Goal: Transaction & Acquisition: Obtain resource

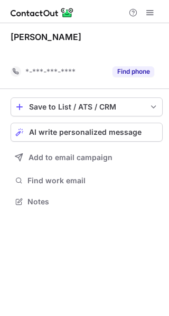
scroll to position [178, 169]
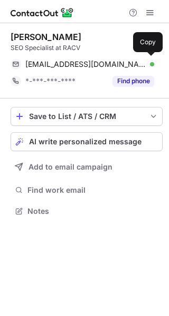
scroll to position [204, 169]
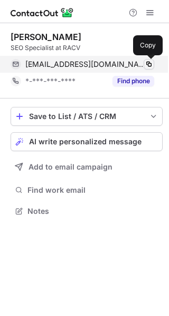
click at [152, 62] on span at bounding box center [148, 64] width 8 height 8
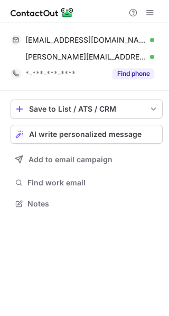
scroll to position [197, 169]
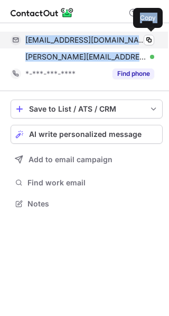
drag, startPoint x: 121, startPoint y: 58, endPoint x: 23, endPoint y: 35, distance: 100.1
click at [23, 35] on div "alexandermaglitto@gmail.com Verified Copy alex@leapfrogger.com.au Verified Copy" at bounding box center [82, 49] width 143 height 34
copy div "alexandermaglitto@gmail.com Verified Copy alex@leapfrogger.com.au"
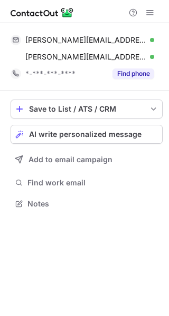
scroll to position [197, 169]
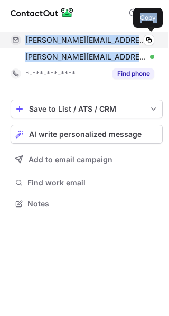
drag, startPoint x: 105, startPoint y: 55, endPoint x: 20, endPoint y: 32, distance: 88.5
click at [20, 32] on div "j.bartley@uq.edu.au Verified Copy j.bartley@uq.edu.au Verified Copy" at bounding box center [82, 49] width 143 height 34
copy div "j.bartley@uq.edu.au Verified Copy j.bartley@uq.edu.au"
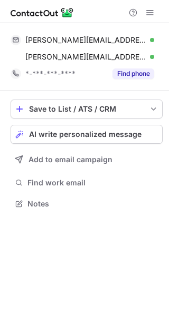
scroll to position [197, 169]
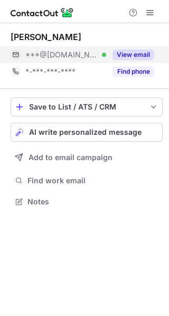
scroll to position [194, 169]
click at [123, 55] on button "View email" at bounding box center [133, 55] width 42 height 11
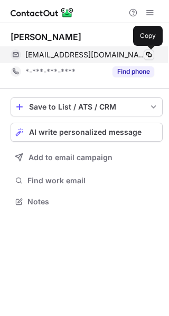
click at [152, 55] on span at bounding box center [148, 55] width 8 height 8
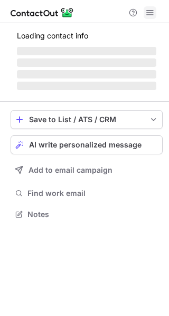
scroll to position [211, 169]
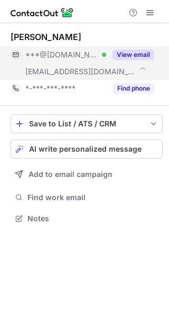
click at [128, 52] on button "View email" at bounding box center [133, 55] width 42 height 11
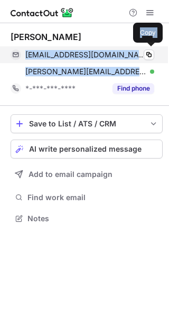
drag, startPoint x: 129, startPoint y: 68, endPoint x: 25, endPoint y: 58, distance: 104.8
click at [25, 58] on div "berngalang04@gmail.com Verified Copy bernadette@trek.marketing Verified Copy" at bounding box center [82, 63] width 143 height 34
copy div "berngalang04@gmail.com Verified Copy bernadette@trek.marketing"
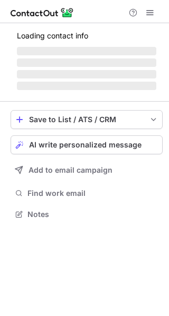
scroll to position [194, 169]
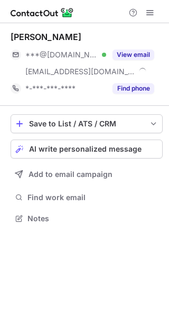
scroll to position [211, 169]
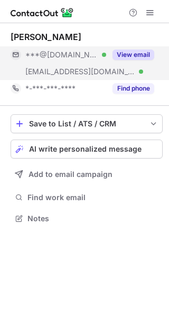
click at [123, 57] on button "View email" at bounding box center [133, 55] width 42 height 11
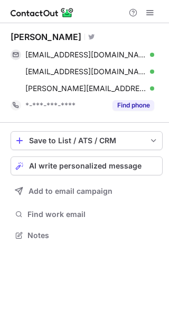
scroll to position [228, 169]
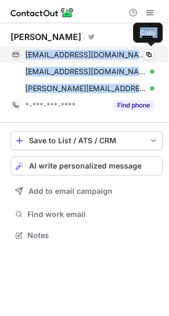
drag, startPoint x: 127, startPoint y: 85, endPoint x: 25, endPoint y: 50, distance: 107.7
click at [25, 50] on div "deboragillies@hotmail.com Verified Copy deboramrocha86@hotmail.com Verified Cop…" at bounding box center [82, 71] width 143 height 51
copy div "deboragillies@hotmail.com Verified Copy deboramrocha86@hotmail.com Verified Cop…"
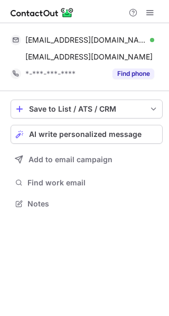
scroll to position [197, 169]
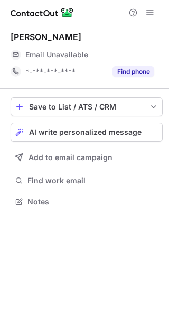
scroll to position [194, 169]
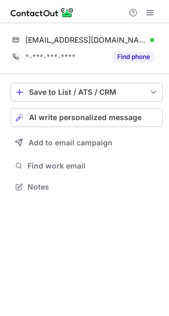
scroll to position [180, 169]
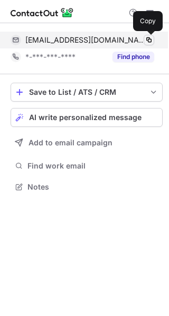
click at [147, 38] on span at bounding box center [148, 40] width 8 height 8
click at [148, 41] on span at bounding box center [148, 40] width 8 height 8
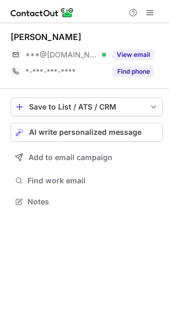
scroll to position [194, 169]
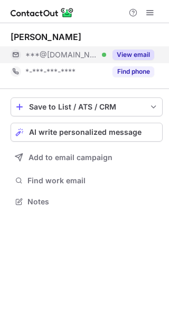
click at [130, 56] on button "View email" at bounding box center [133, 55] width 42 height 11
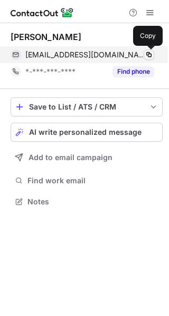
click at [148, 55] on span at bounding box center [148, 55] width 8 height 8
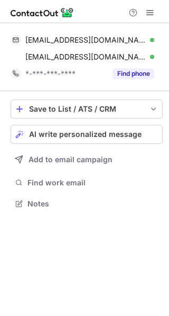
scroll to position [197, 169]
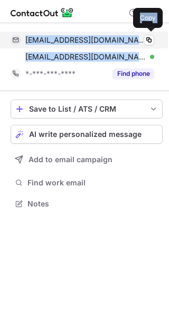
drag, startPoint x: 137, startPoint y: 51, endPoint x: 25, endPoint y: 34, distance: 113.1
click at [25, 34] on div "jpanayi17@gmail.com Verified Copy jarryd@practiceedge.com.au Verified Copy" at bounding box center [82, 49] width 143 height 34
copy div "jpanayi17@gmail.com Verified Copy jarryd@practiceedge.com.au"
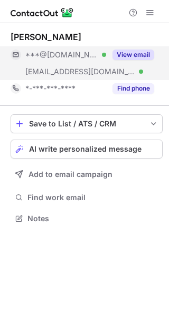
scroll to position [211, 169]
drag, startPoint x: 103, startPoint y: 69, endPoint x: 108, endPoint y: 60, distance: 9.4
click at [108, 60] on div "***@[DOMAIN_NAME] Verified [EMAIL_ADDRESS][DOMAIN_NAME] Verified View email" at bounding box center [82, 63] width 143 height 34
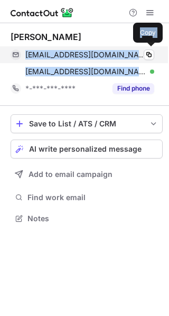
copy div "Verified"
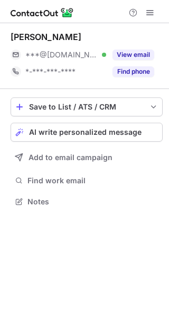
scroll to position [194, 169]
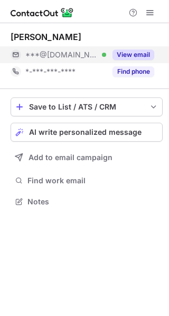
click at [131, 51] on button "View email" at bounding box center [133, 55] width 42 height 11
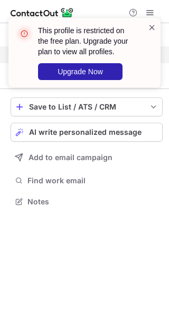
click at [154, 23] on span at bounding box center [152, 27] width 8 height 11
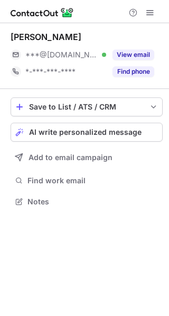
scroll to position [194, 169]
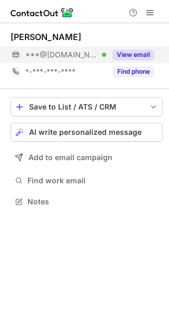
click at [140, 56] on button "View email" at bounding box center [133, 55] width 42 height 11
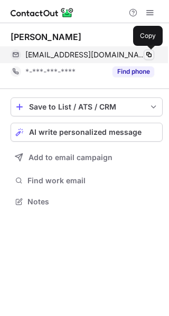
click at [148, 54] on span at bounding box center [148, 55] width 8 height 8
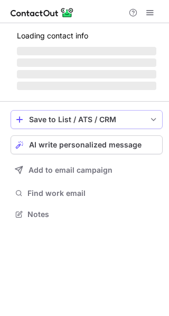
scroll to position [194, 169]
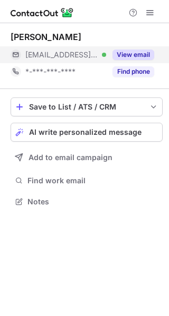
click at [127, 50] on button "View email" at bounding box center [133, 55] width 42 height 11
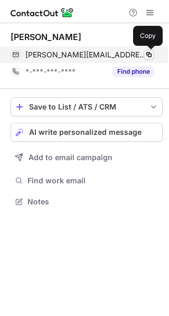
click at [150, 50] on button at bounding box center [148, 55] width 11 height 11
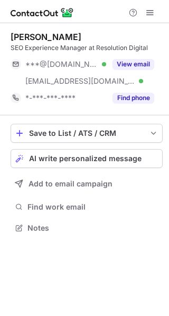
scroll to position [221, 169]
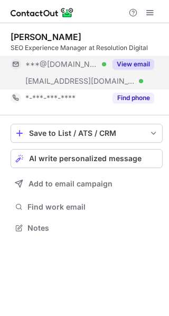
click at [135, 63] on button "View email" at bounding box center [133, 64] width 42 height 11
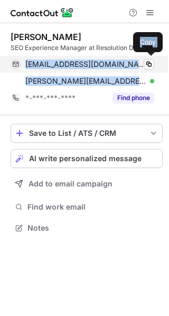
drag, startPoint x: 139, startPoint y: 82, endPoint x: 17, endPoint y: 67, distance: 123.1
click at [17, 67] on div "darylltaleno@gmail.com Verified Copy daryll.taleno@resolutiondigital.com.au Ver…" at bounding box center [82, 73] width 143 height 34
copy div "darylltaleno@gmail.com Verified Copy daryll.taleno@resolutiondigital.c"
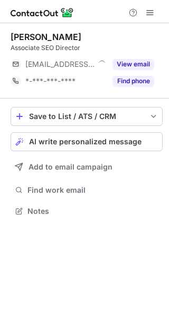
scroll to position [204, 169]
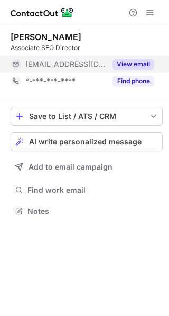
click at [143, 57] on div "View email" at bounding box center [130, 64] width 48 height 17
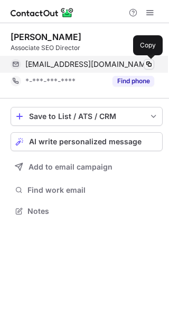
click at [153, 60] on button at bounding box center [148, 64] width 11 height 11
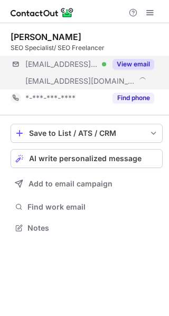
scroll to position [221, 169]
click at [123, 65] on button "View email" at bounding box center [133, 64] width 42 height 11
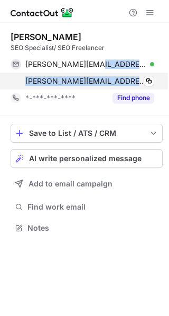
drag, startPoint x: 131, startPoint y: 79, endPoint x: 93, endPoint y: 76, distance: 38.6
click at [93, 76] on div "[PERSON_NAME][EMAIL_ADDRESS][PERSON_NAME][DOMAIN_NAME] Verified Copy" at bounding box center [82, 81] width 143 height 17
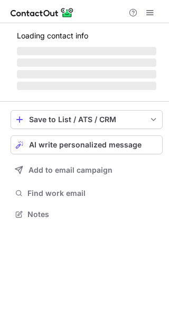
scroll to position [204, 169]
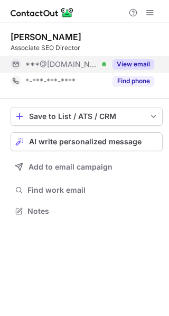
click at [139, 63] on button "View email" at bounding box center [133, 64] width 42 height 11
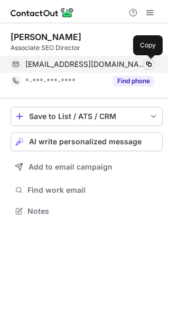
click at [145, 61] on span at bounding box center [148, 64] width 8 height 8
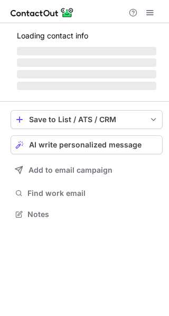
scroll to position [230, 169]
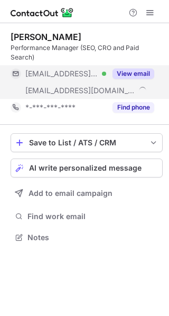
click at [135, 67] on div "View email" at bounding box center [130, 73] width 48 height 17
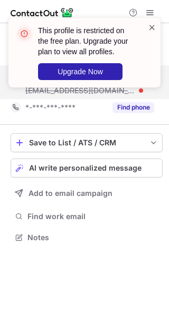
click at [153, 27] on span at bounding box center [152, 27] width 8 height 11
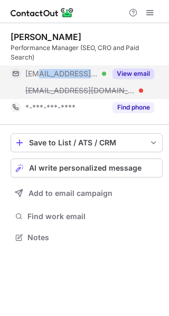
drag, startPoint x: 104, startPoint y: 71, endPoint x: 39, endPoint y: 73, distance: 65.4
click at [39, 73] on div "***@yahoo.com.au Verified" at bounding box center [65, 73] width 81 height 9
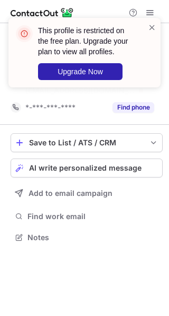
scroll to position [213, 169]
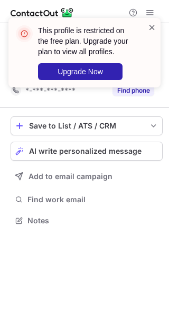
click at [154, 26] on span at bounding box center [152, 27] width 8 height 11
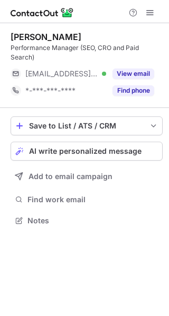
scroll to position [213, 169]
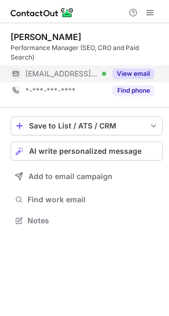
click at [131, 75] on button "View email" at bounding box center [133, 74] width 42 height 11
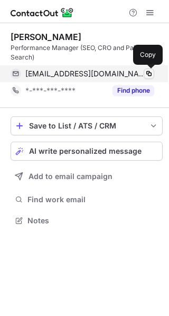
click at [151, 69] on button at bounding box center [148, 74] width 11 height 11
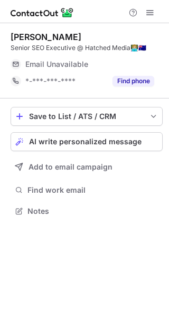
scroll to position [204, 169]
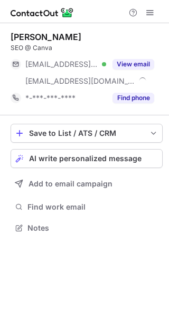
scroll to position [221, 169]
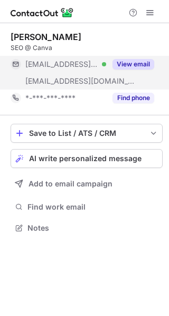
click at [125, 62] on button "View email" at bounding box center [133, 64] width 42 height 11
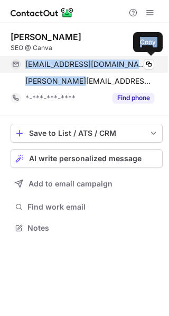
drag, startPoint x: 83, startPoint y: 79, endPoint x: 25, endPoint y: 64, distance: 59.8
click at [25, 64] on div "[EMAIL_ADDRESS][DOMAIN_NAME] Verified Copy [PERSON_NAME][EMAIL_ADDRESS][DOMAIN_…" at bounding box center [82, 73] width 143 height 34
copy div "[EMAIL_ADDRESS][DOMAIN_NAME] Verified Copy [PERSON_NAME][EMAIL_ADDRESS][DOMAIN_…"
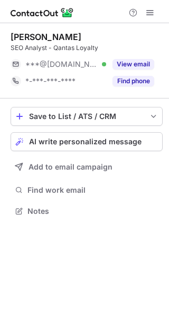
scroll to position [204, 169]
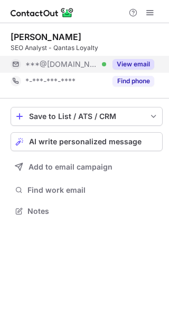
click at [135, 65] on button "View email" at bounding box center [133, 64] width 42 height 11
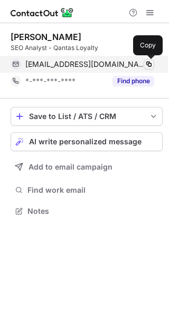
click at [147, 63] on span at bounding box center [148, 64] width 8 height 8
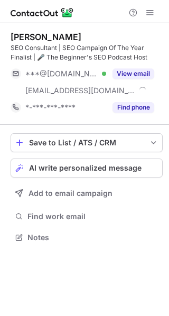
scroll to position [230, 169]
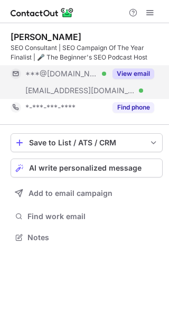
click at [125, 74] on button "View email" at bounding box center [133, 74] width 42 height 11
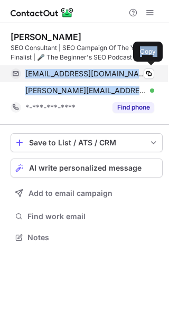
drag, startPoint x: 133, startPoint y: 92, endPoint x: 19, endPoint y: 74, distance: 115.2
click at [19, 74] on div "phoebezgill@gmail.com Verified Copy phoebe@theplansuccess.com Verified Copy" at bounding box center [82, 82] width 143 height 34
copy div "phoebezgill@gmail.com Verified Copy phoebe@theplansuccess.com"
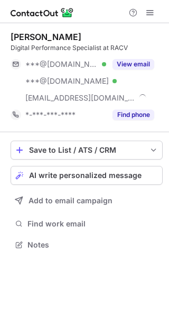
scroll to position [238, 169]
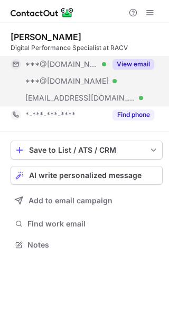
click at [118, 67] on button "View email" at bounding box center [133, 64] width 42 height 11
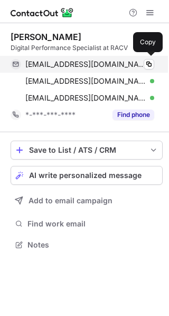
drag, startPoint x: 139, startPoint y: 98, endPoint x: 15, endPoint y: 63, distance: 128.3
click at [15, 63] on div "[EMAIL_ADDRESS][DOMAIN_NAME] Verified Copy [EMAIL_ADDRESS][DOMAIN_NAME] Verifie…" at bounding box center [82, 81] width 143 height 51
copy div "[EMAIL_ADDRESS][DOMAIN_NAME] Verified Copy [EMAIL_ADDRESS][DOMAIN_NAME] Verifie…"
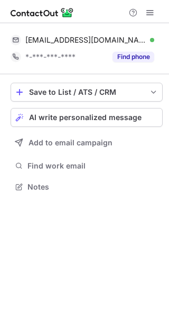
scroll to position [180, 169]
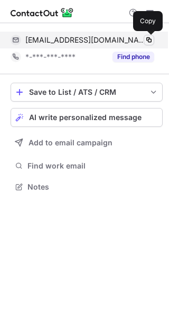
click at [149, 37] on span at bounding box center [148, 40] width 8 height 8
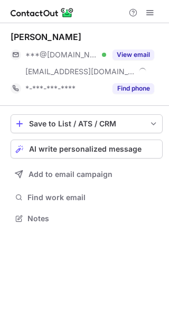
scroll to position [211, 169]
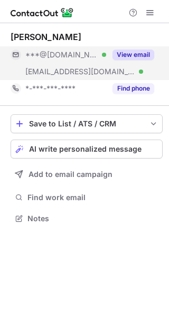
click at [132, 59] on button "View email" at bounding box center [133, 55] width 42 height 11
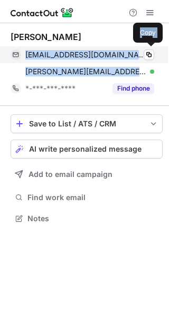
drag, startPoint x: 133, startPoint y: 70, endPoint x: 24, endPoint y: 48, distance: 111.1
click at [24, 48] on div "jackryanclark93@gmail.com Verified Copy jack.clark@optimising.com.au Verified C…" at bounding box center [82, 63] width 143 height 34
copy div "jackryanclark93@gmail.com Verified Copy jack.clark@optimising.com.au"
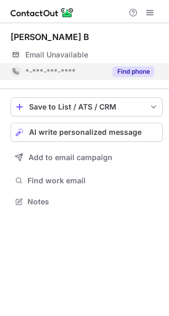
scroll to position [194, 169]
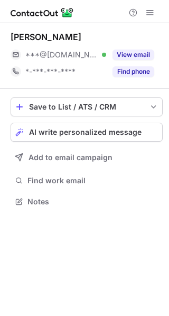
scroll to position [194, 169]
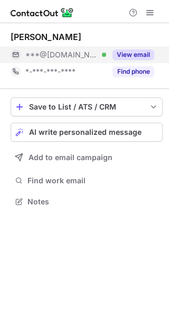
click at [128, 55] on button "View email" at bounding box center [133, 55] width 42 height 11
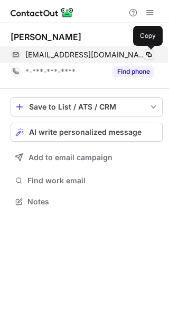
click at [146, 53] on span at bounding box center [148, 55] width 8 height 8
click at [152, 55] on span at bounding box center [148, 55] width 8 height 8
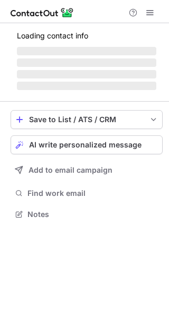
scroll to position [194, 169]
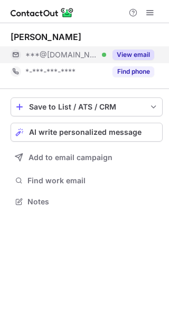
click at [139, 54] on button "View email" at bounding box center [133, 55] width 42 height 11
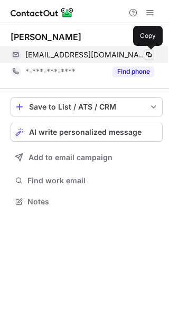
click at [149, 53] on span at bounding box center [148, 55] width 8 height 8
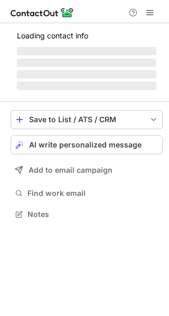
scroll to position [211, 169]
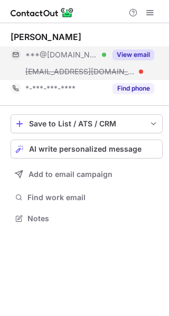
click at [130, 55] on button "View email" at bounding box center [133, 55] width 42 height 11
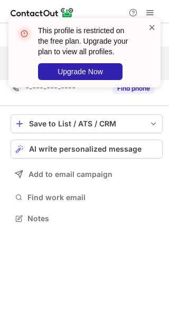
click at [154, 26] on span at bounding box center [152, 27] width 8 height 11
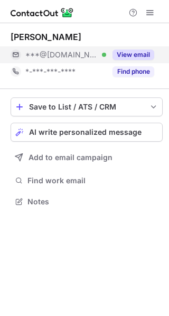
scroll to position [194, 169]
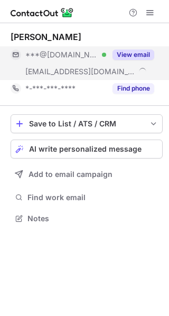
scroll to position [211, 169]
click at [134, 56] on button "View email" at bounding box center [133, 55] width 42 height 11
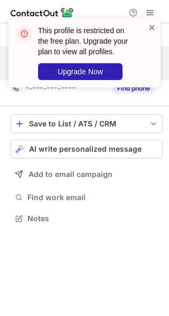
click at [151, 26] on span at bounding box center [152, 27] width 8 height 11
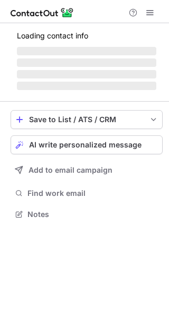
scroll to position [211, 169]
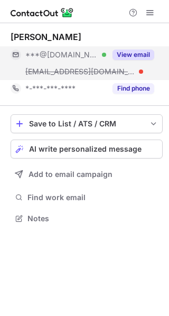
click at [130, 57] on button "View email" at bounding box center [133, 55] width 42 height 11
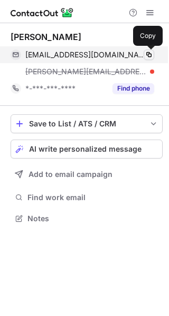
click at [147, 52] on span at bounding box center [148, 55] width 8 height 8
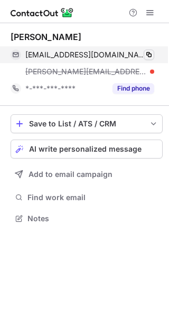
click at [150, 56] on span at bounding box center [148, 55] width 8 height 8
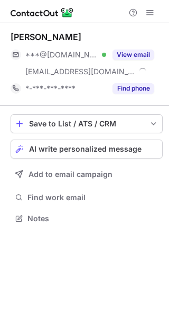
scroll to position [211, 169]
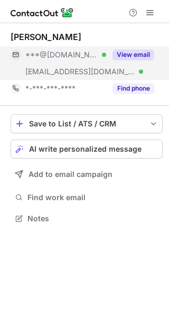
click at [137, 55] on button "View email" at bounding box center [133, 55] width 42 height 11
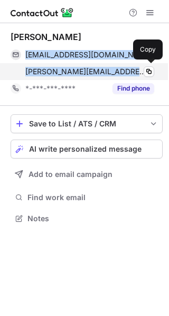
drag, startPoint x: 23, startPoint y: 50, endPoint x: 151, endPoint y: 78, distance: 131.1
click at [151, 78] on div "[EMAIL_ADDRESS][DOMAIN_NAME] Verified Copy [PERSON_NAME][EMAIL_ADDRESS][PERSON_…" at bounding box center [82, 63] width 143 height 34
copy div "[EMAIL_ADDRESS][DOMAIN_NAME] Verified Copy [PERSON_NAME][EMAIL_ADDRESS][PERSON_…"
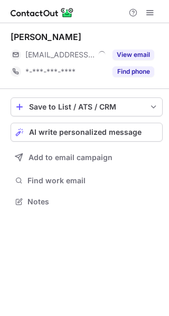
scroll to position [194, 169]
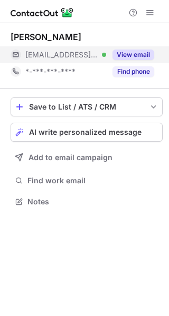
click at [126, 57] on button "View email" at bounding box center [133, 55] width 42 height 11
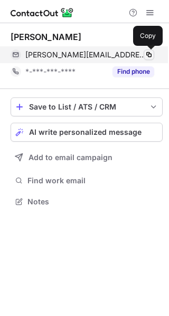
click at [147, 50] on button at bounding box center [148, 55] width 11 height 11
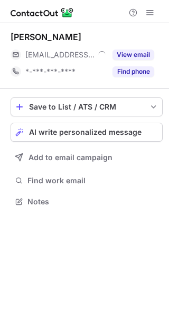
scroll to position [194, 169]
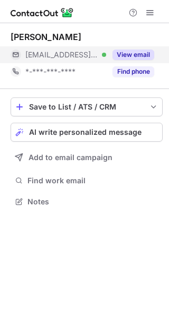
click at [139, 54] on button "View email" at bounding box center [133, 55] width 42 height 11
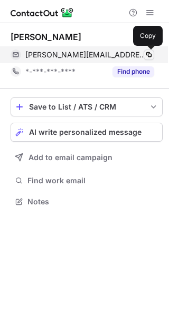
click at [150, 52] on span at bounding box center [148, 55] width 8 height 8
